Goal: Transaction & Acquisition: Purchase product/service

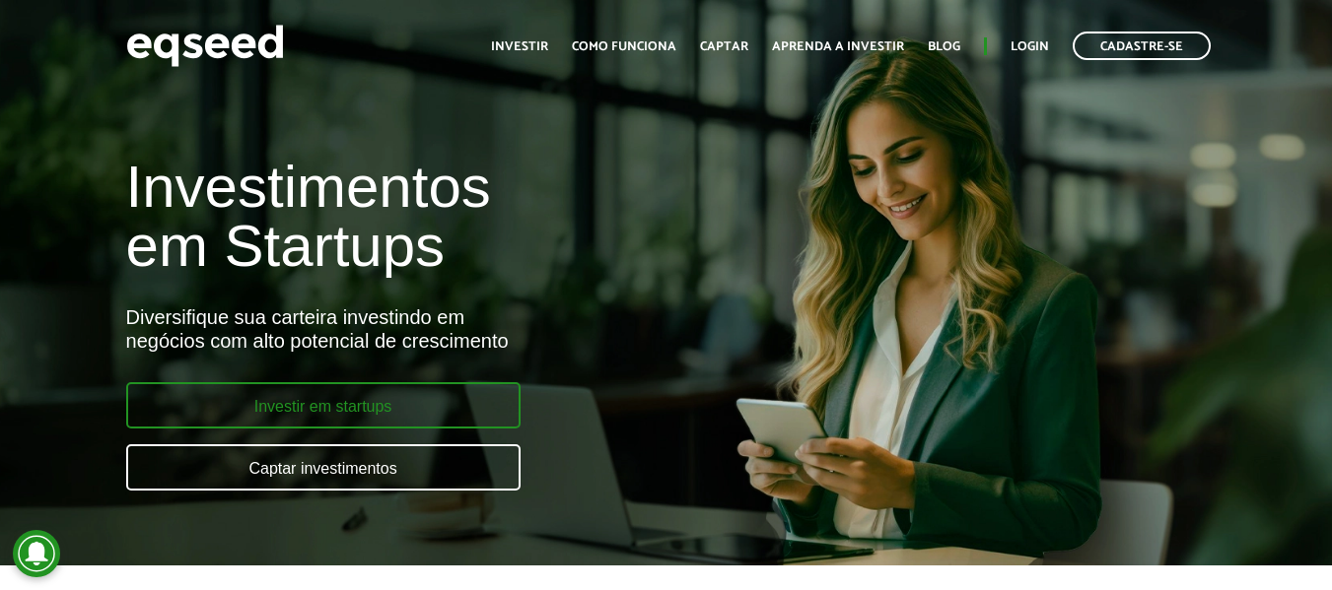
click at [457, 421] on link "Investir em startups" at bounding box center [323, 405] width 394 height 46
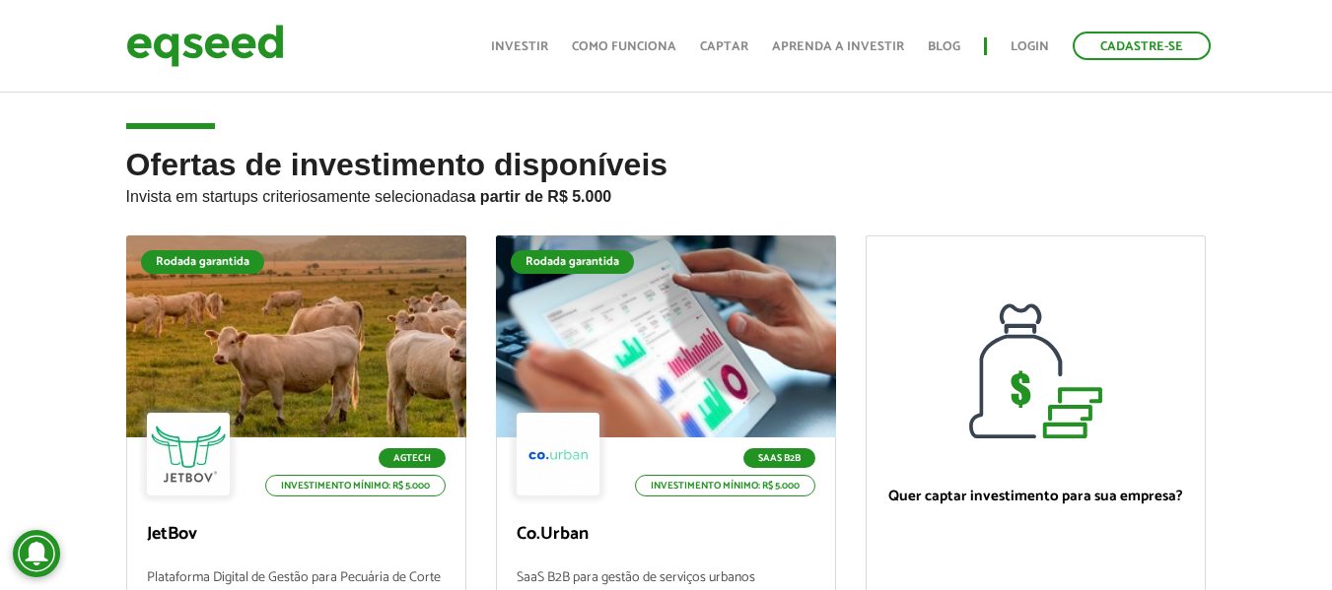
scroll to position [99, 0]
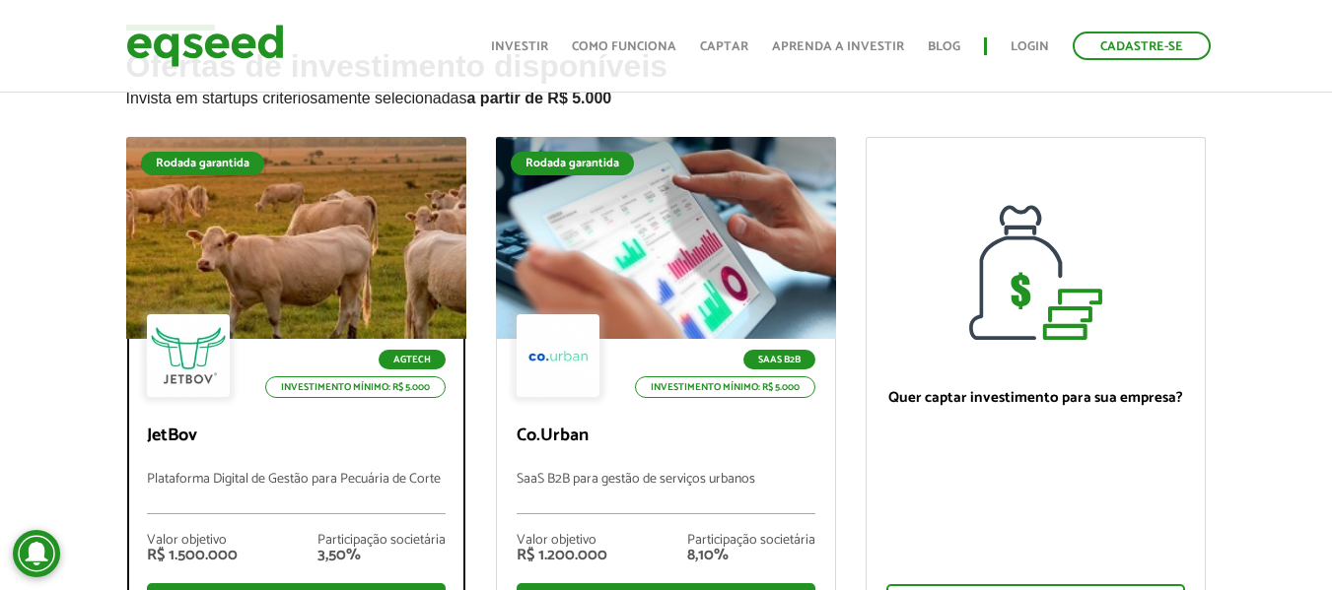
click at [367, 226] on div at bounding box center [296, 238] width 408 height 243
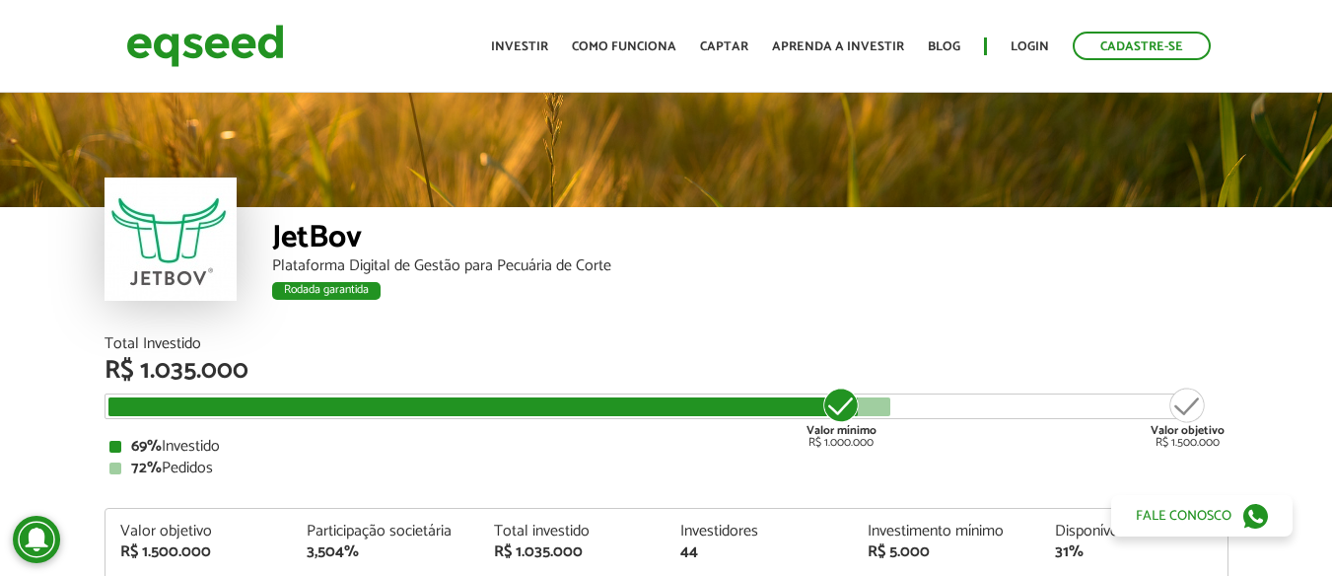
scroll to position [2345, 0]
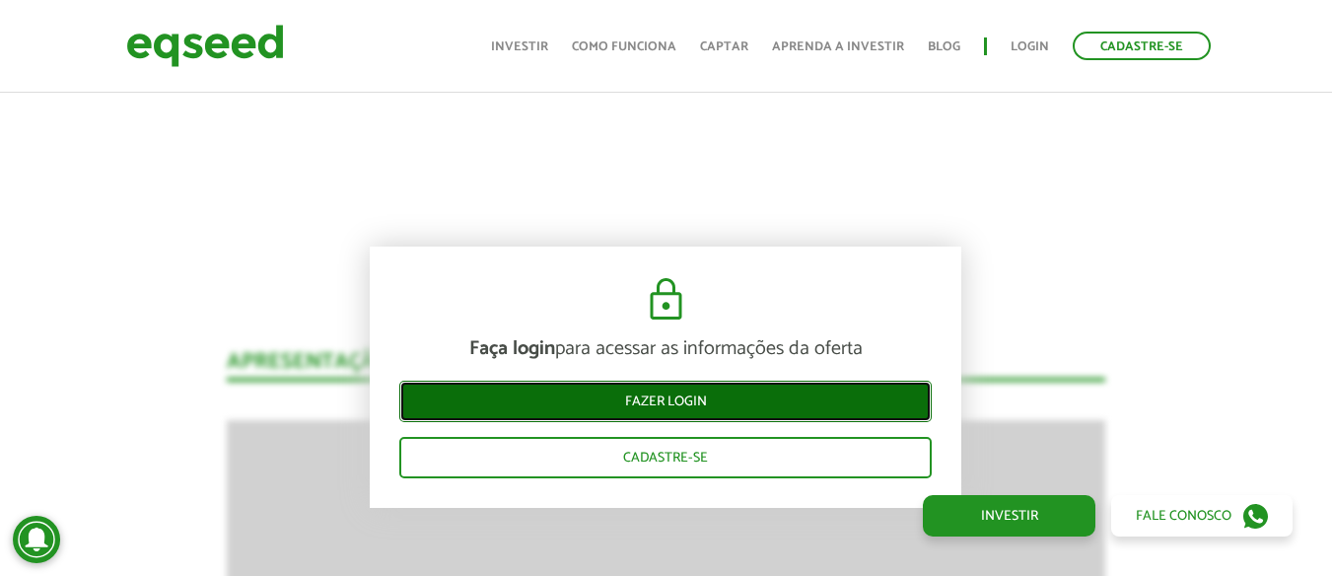
click at [732, 400] on link "Fazer login" at bounding box center [665, 401] width 532 height 41
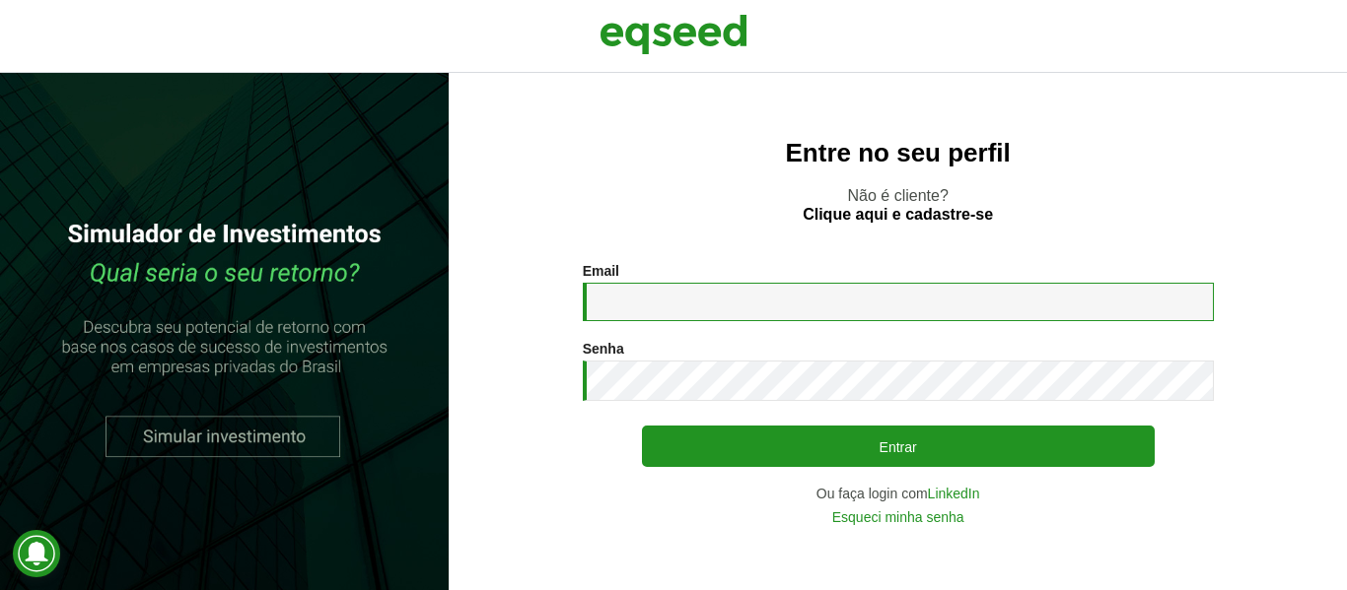
type input "**********"
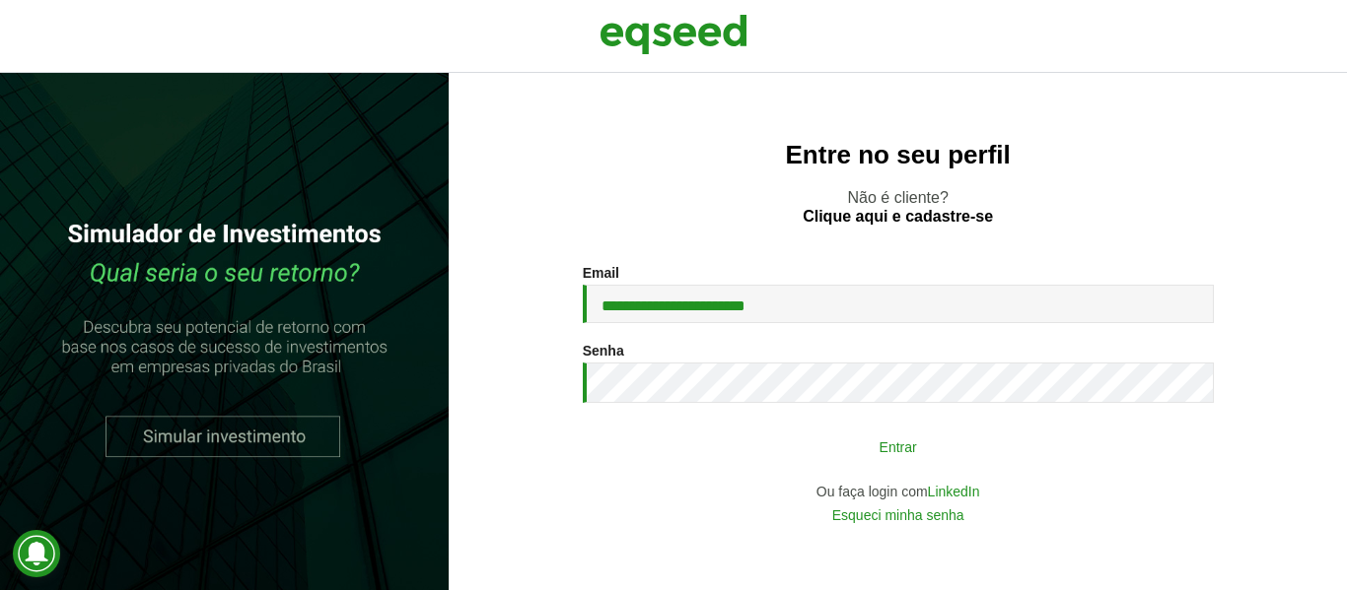
click at [857, 452] on button "Entrar" at bounding box center [898, 446] width 513 height 37
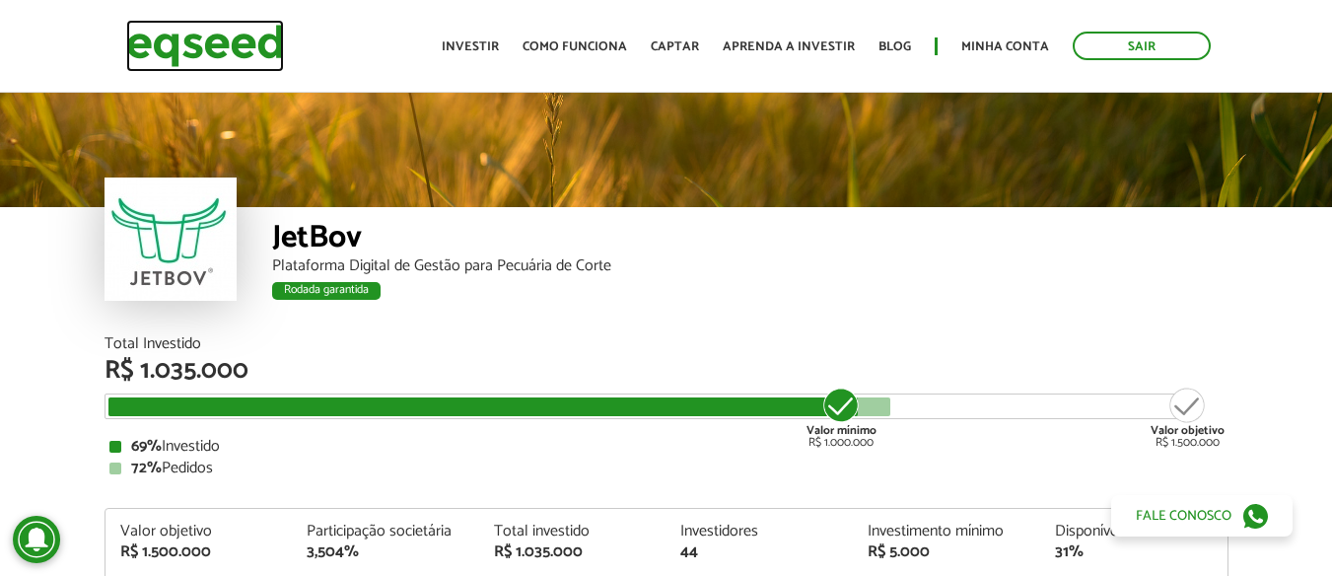
click at [196, 50] on img at bounding box center [205, 46] width 158 height 52
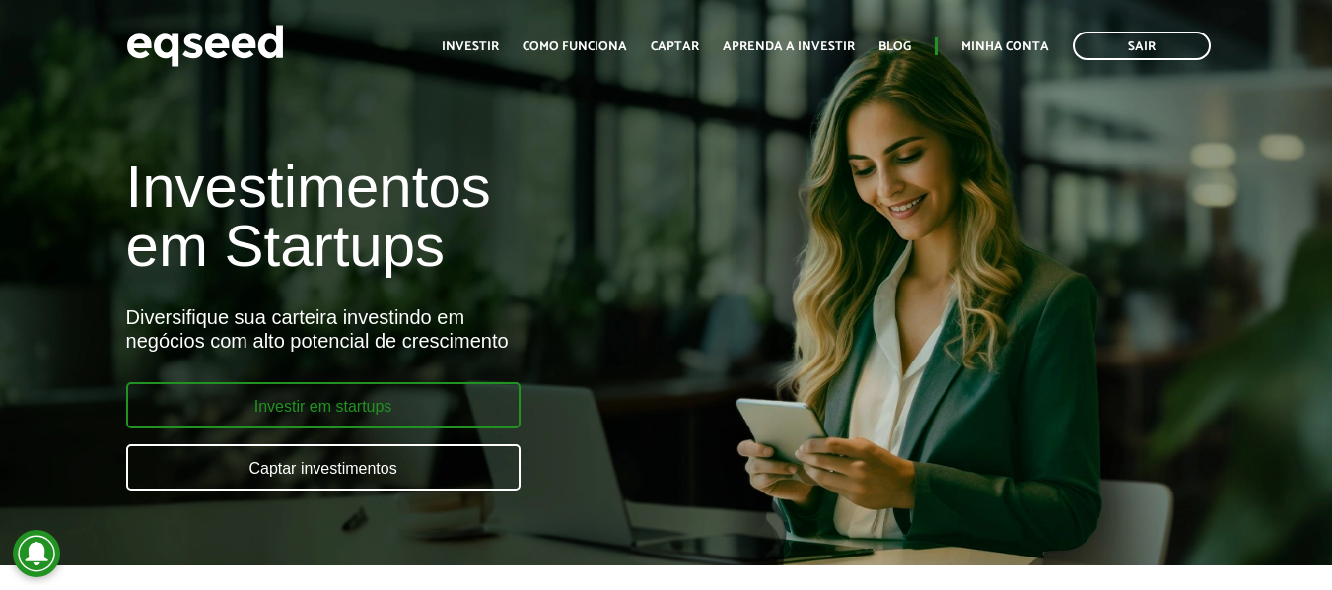
click at [378, 416] on link "Investir em startups" at bounding box center [323, 405] width 394 height 46
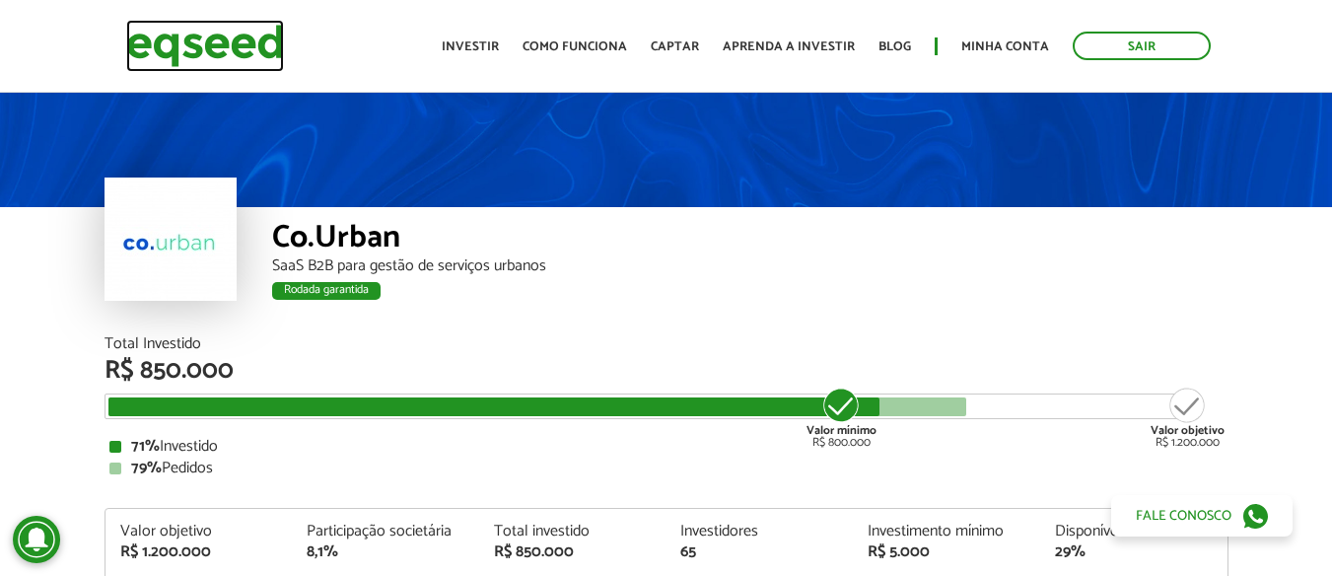
click at [245, 32] on img at bounding box center [205, 46] width 158 height 52
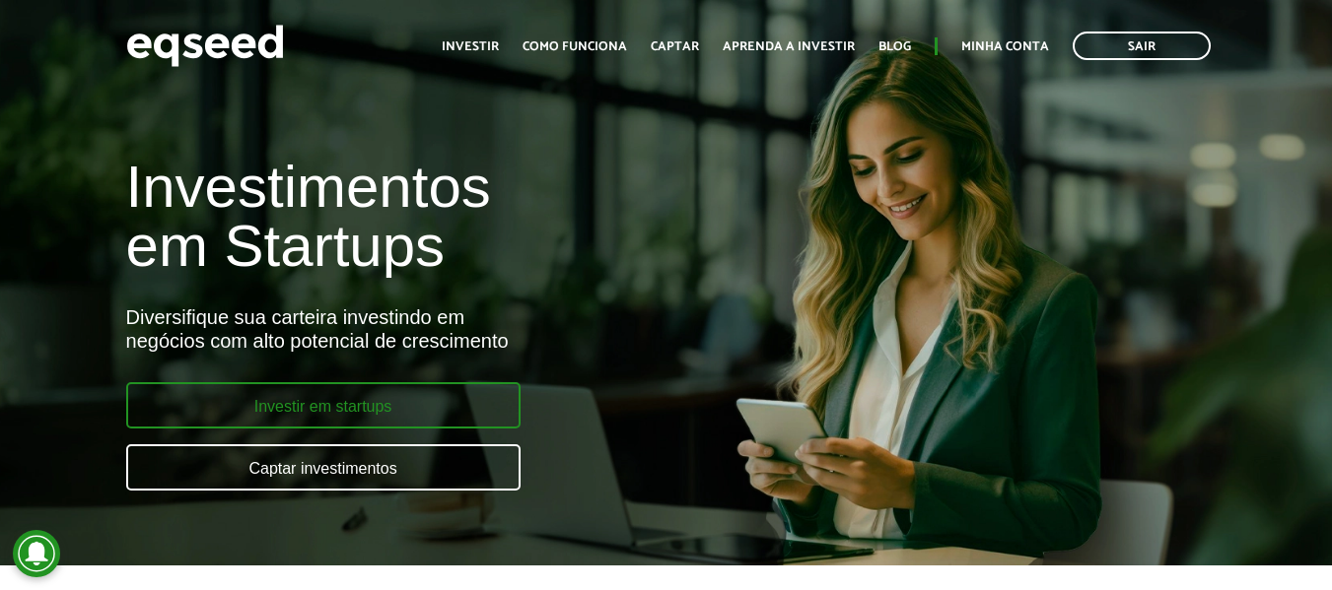
click at [382, 416] on link "Investir em startups" at bounding box center [323, 405] width 394 height 46
click at [392, 414] on link "Investir em startups" at bounding box center [323, 405] width 394 height 46
click at [396, 405] on link "Investir em startups" at bounding box center [323, 405] width 394 height 46
